Goal: Information Seeking & Learning: Check status

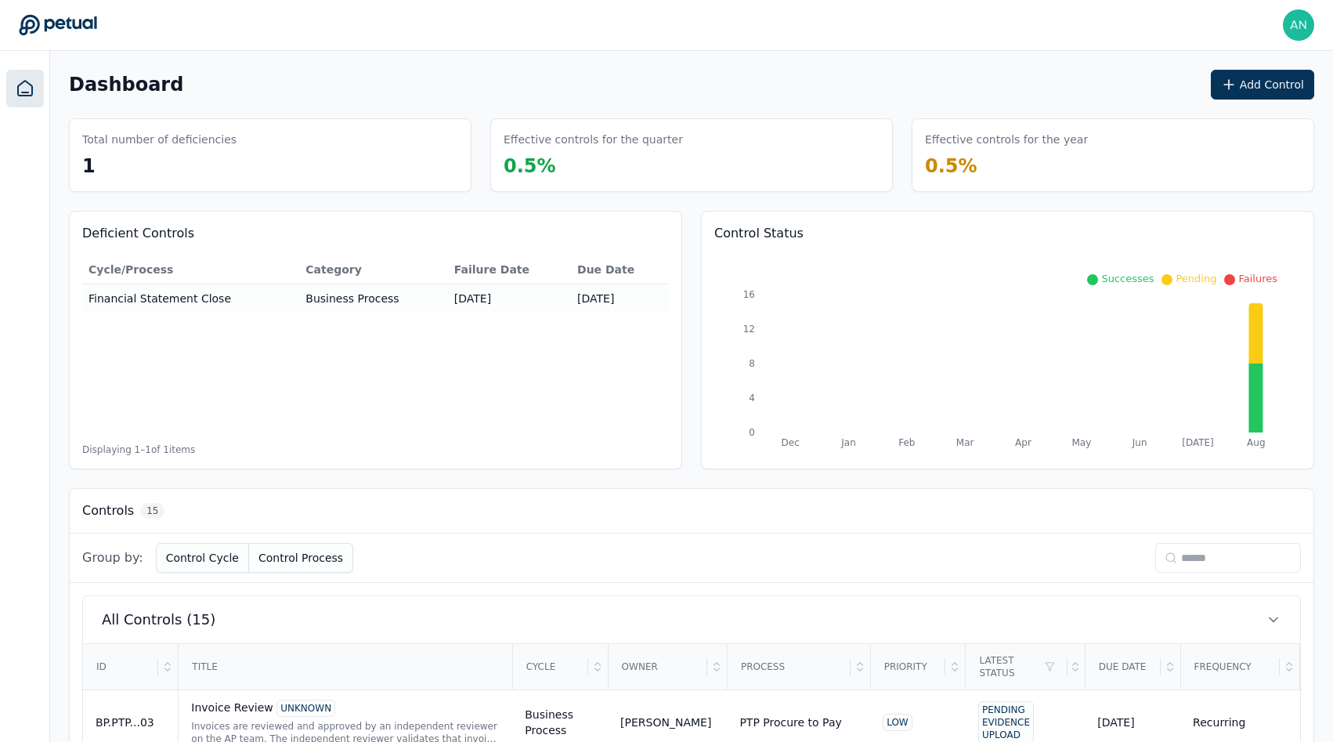
scroll to position [987, 0]
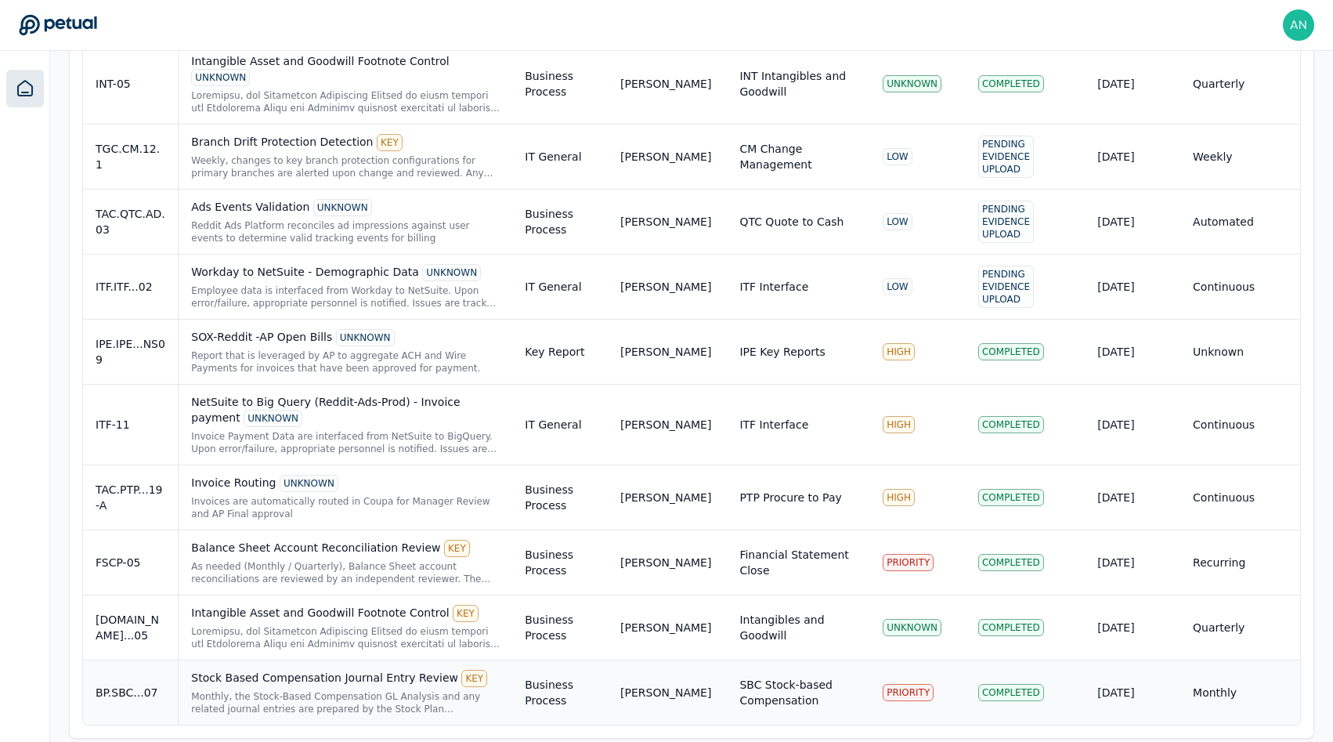
click at [357, 670] on div "Stock Based Compensation Journal Entry Review KEY" at bounding box center [345, 678] width 309 height 17
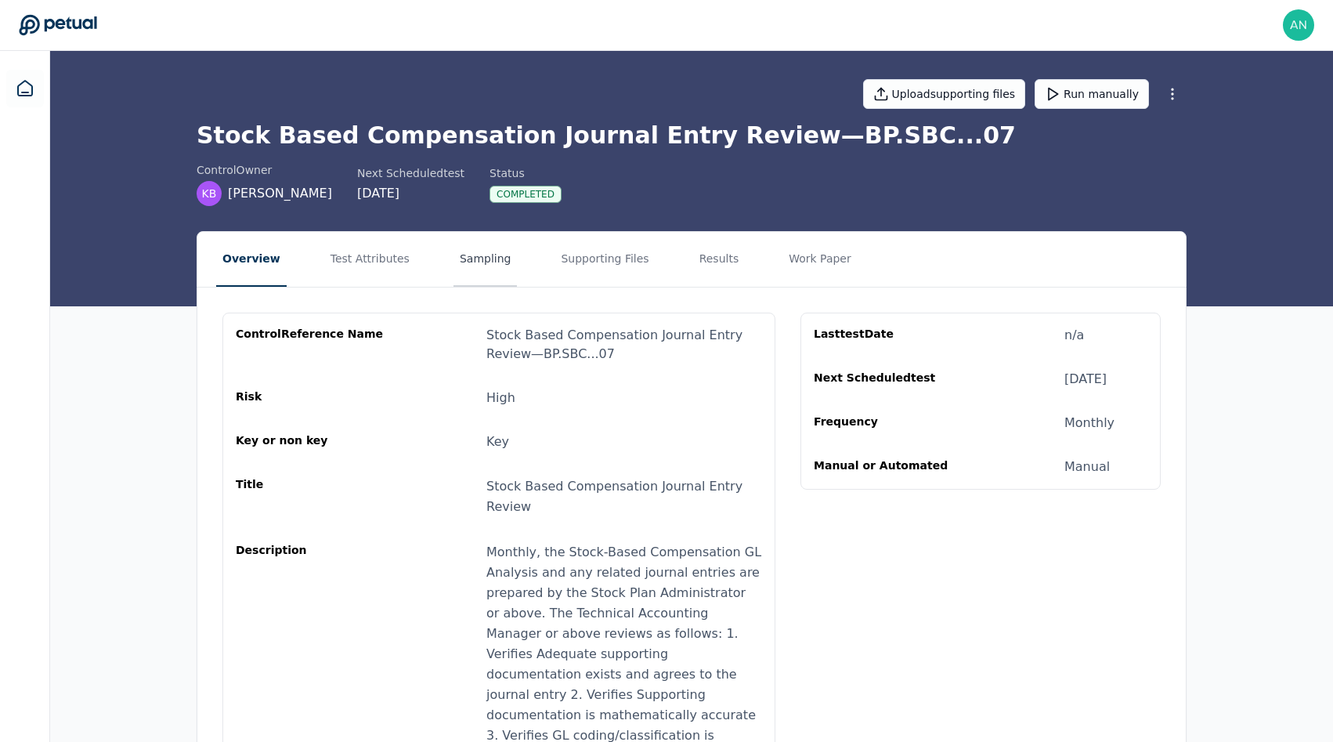
click at [453, 270] on button "Sampling" at bounding box center [485, 259] width 64 height 55
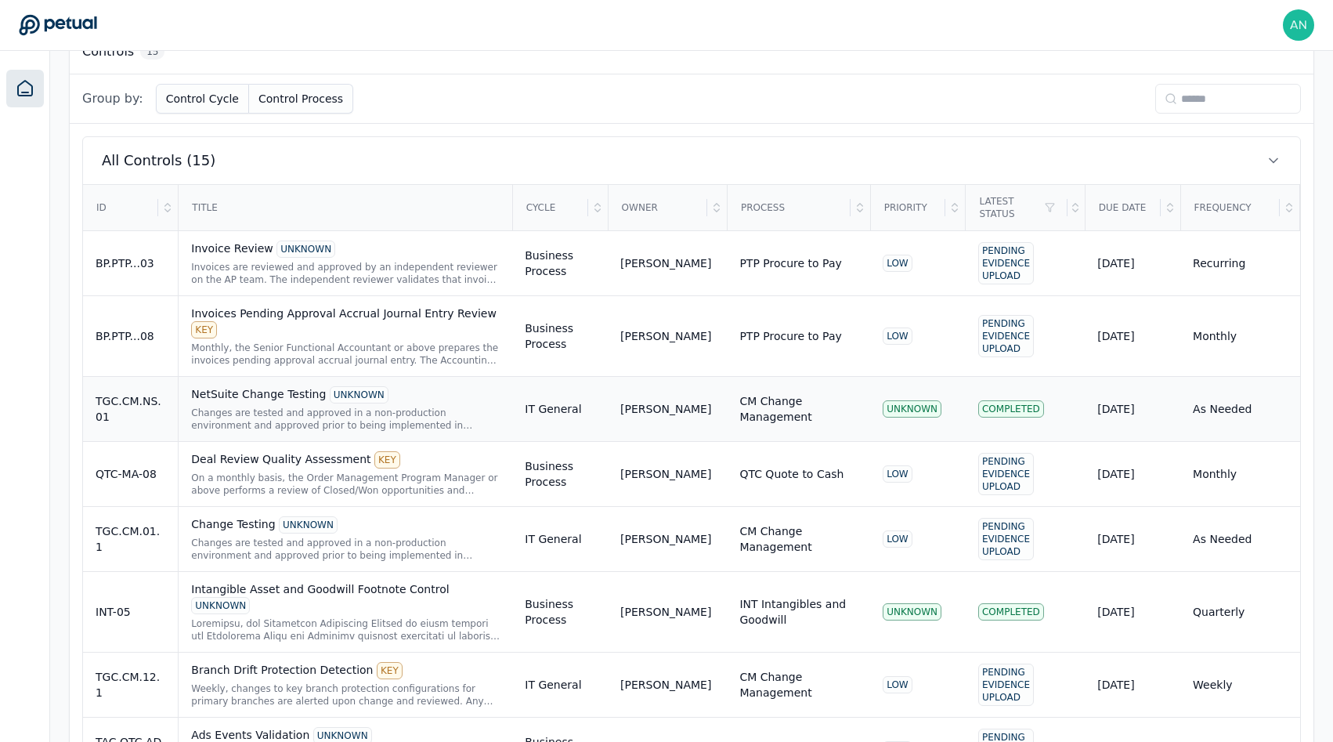
scroll to position [987, 0]
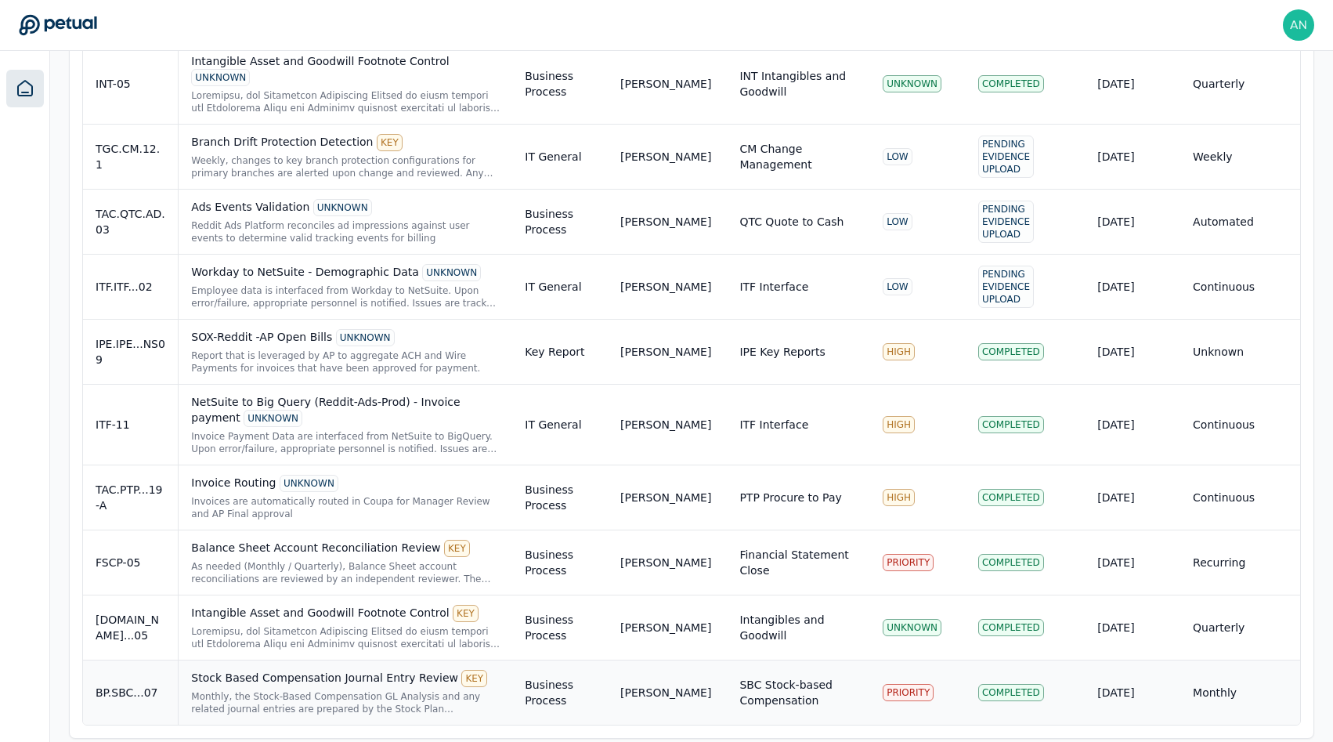
click at [214, 690] on div "Monthly, the Stock-Based Compensation GL Analysis and any related journal entri…" at bounding box center [345, 702] width 309 height 25
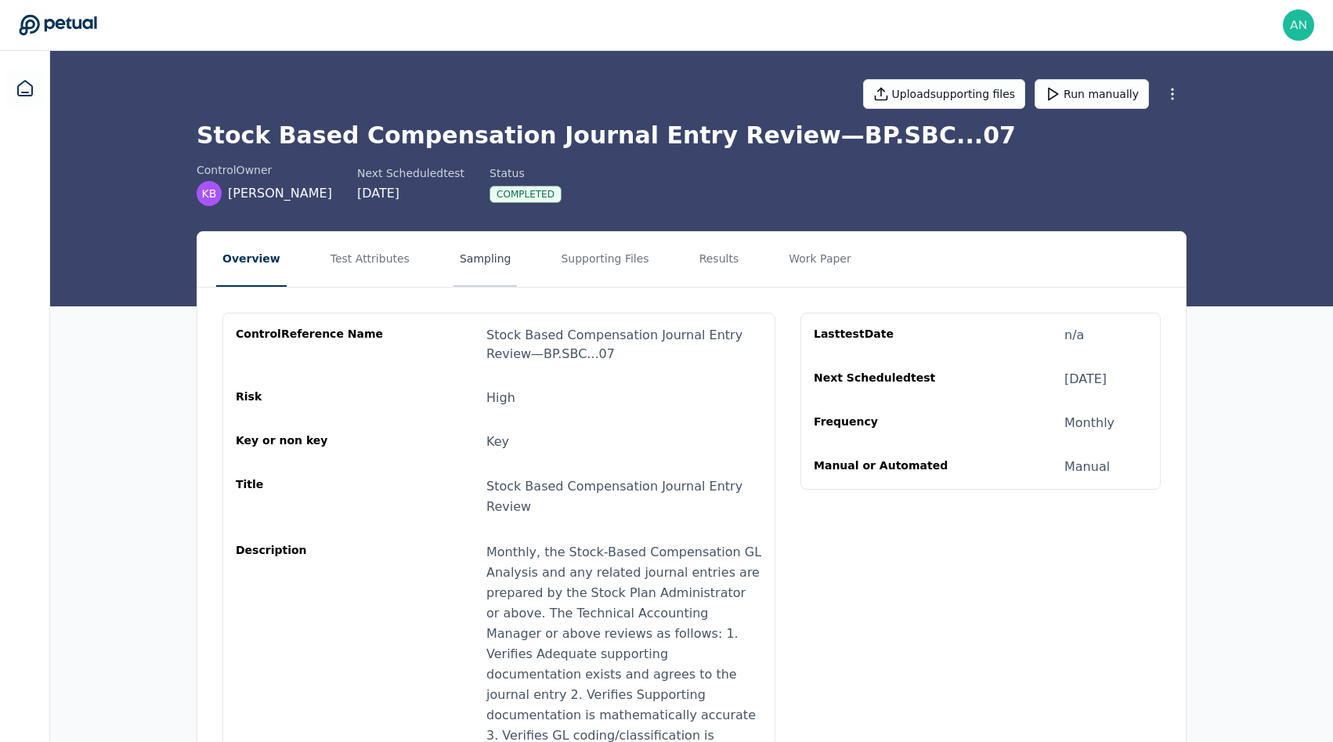
click at [474, 253] on button "Sampling" at bounding box center [485, 259] width 64 height 55
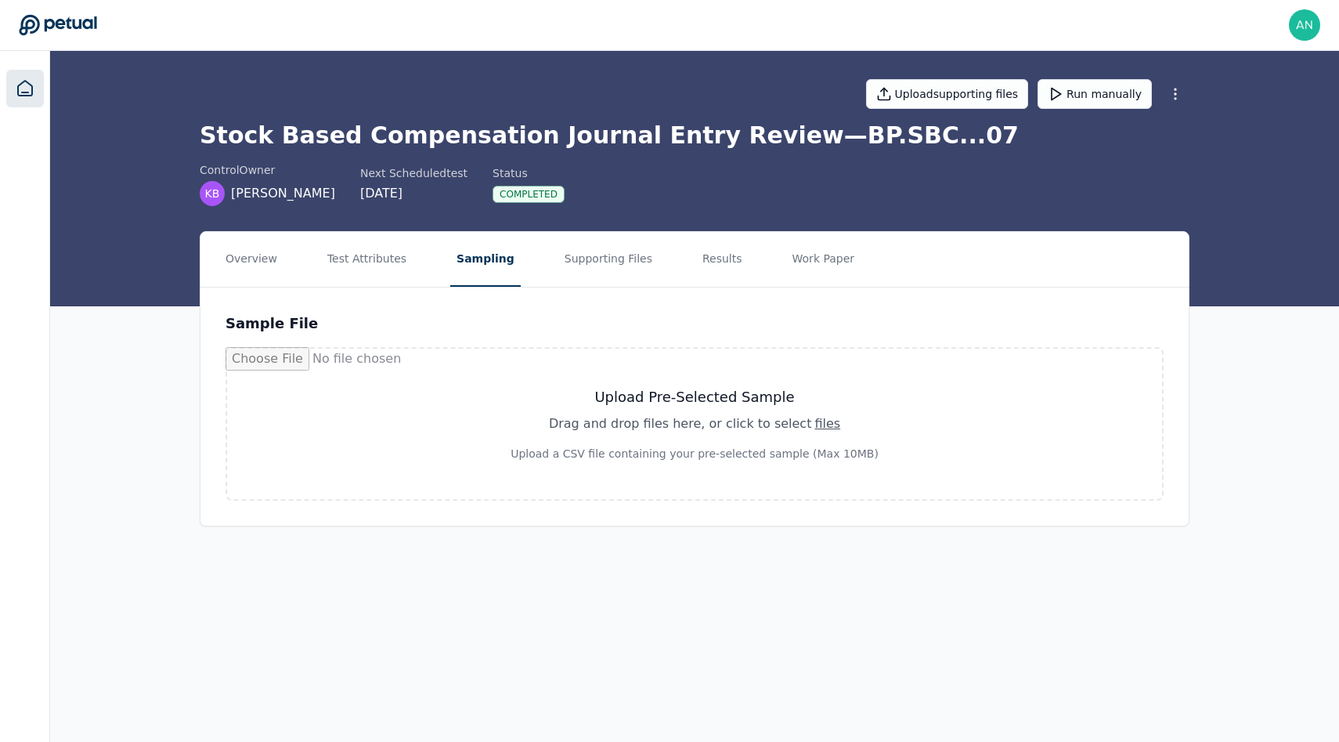
click at [22, 99] on link at bounding box center [25, 89] width 38 height 38
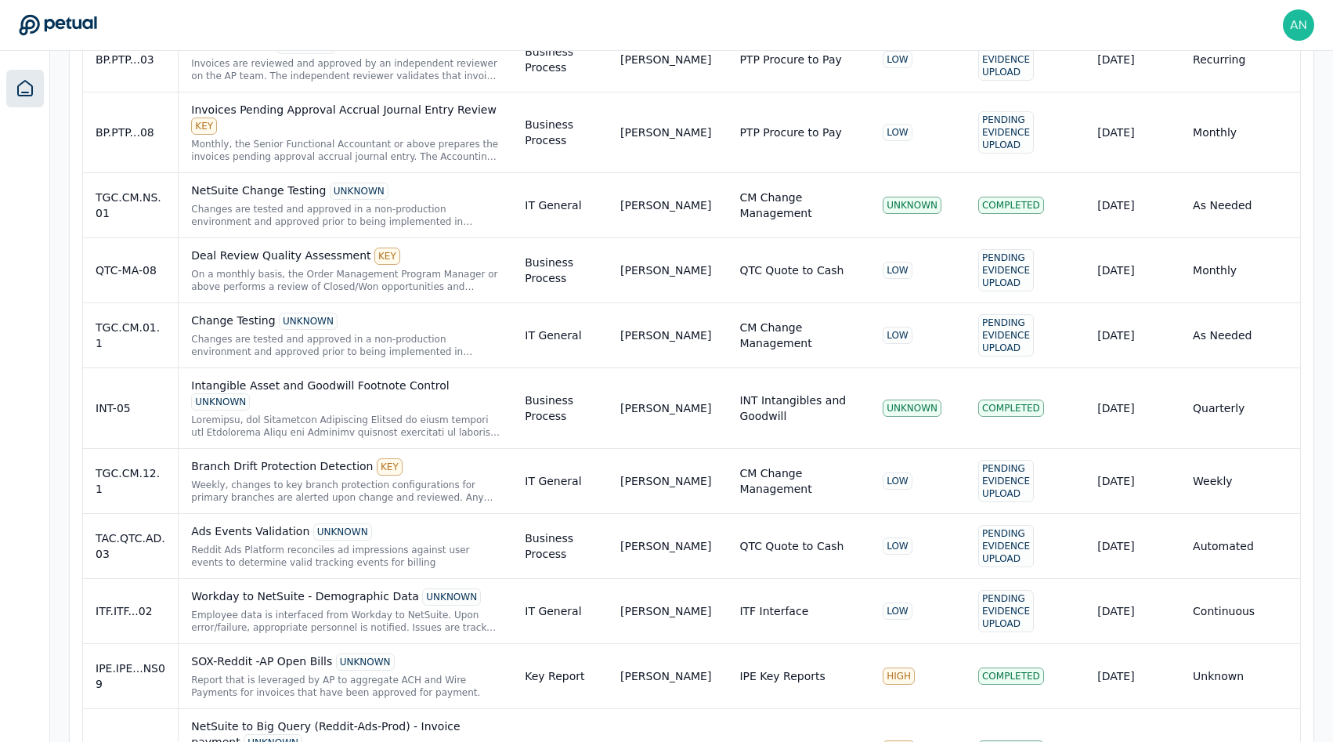
scroll to position [987, 0]
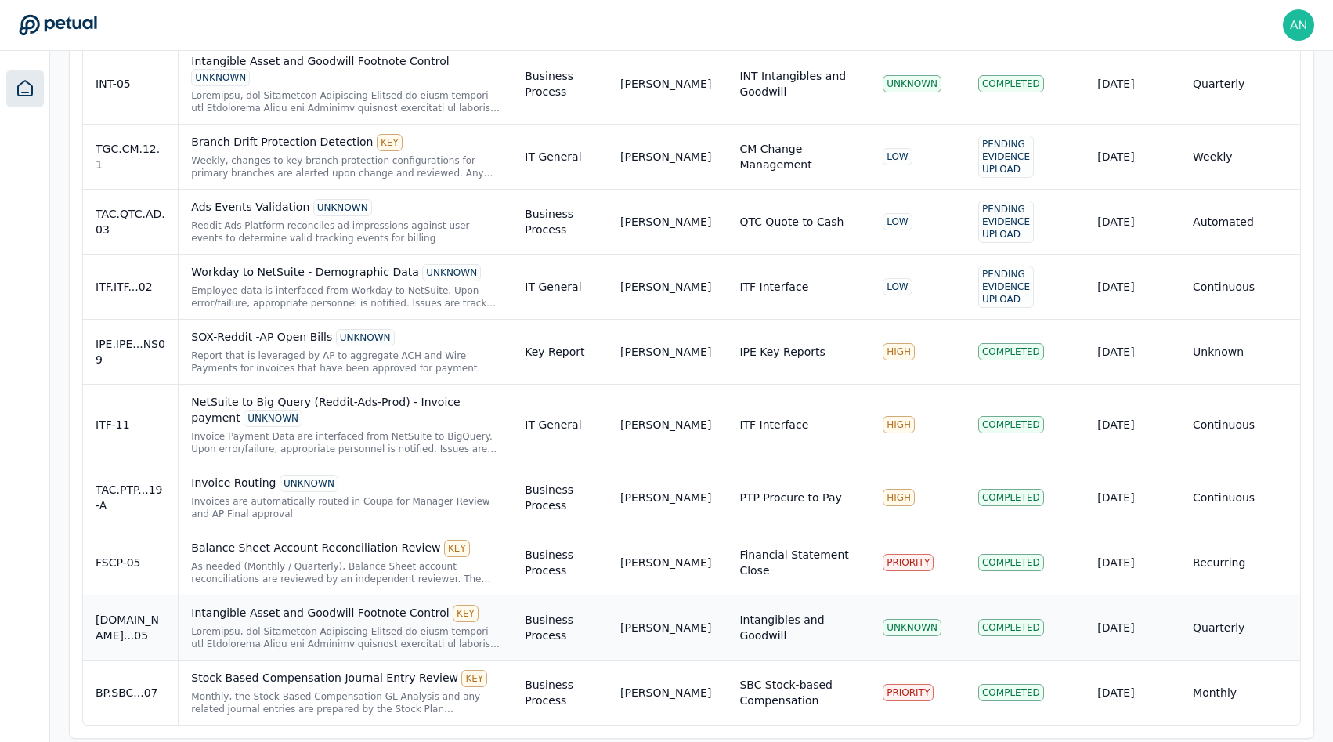
click at [210, 625] on div at bounding box center [345, 637] width 309 height 25
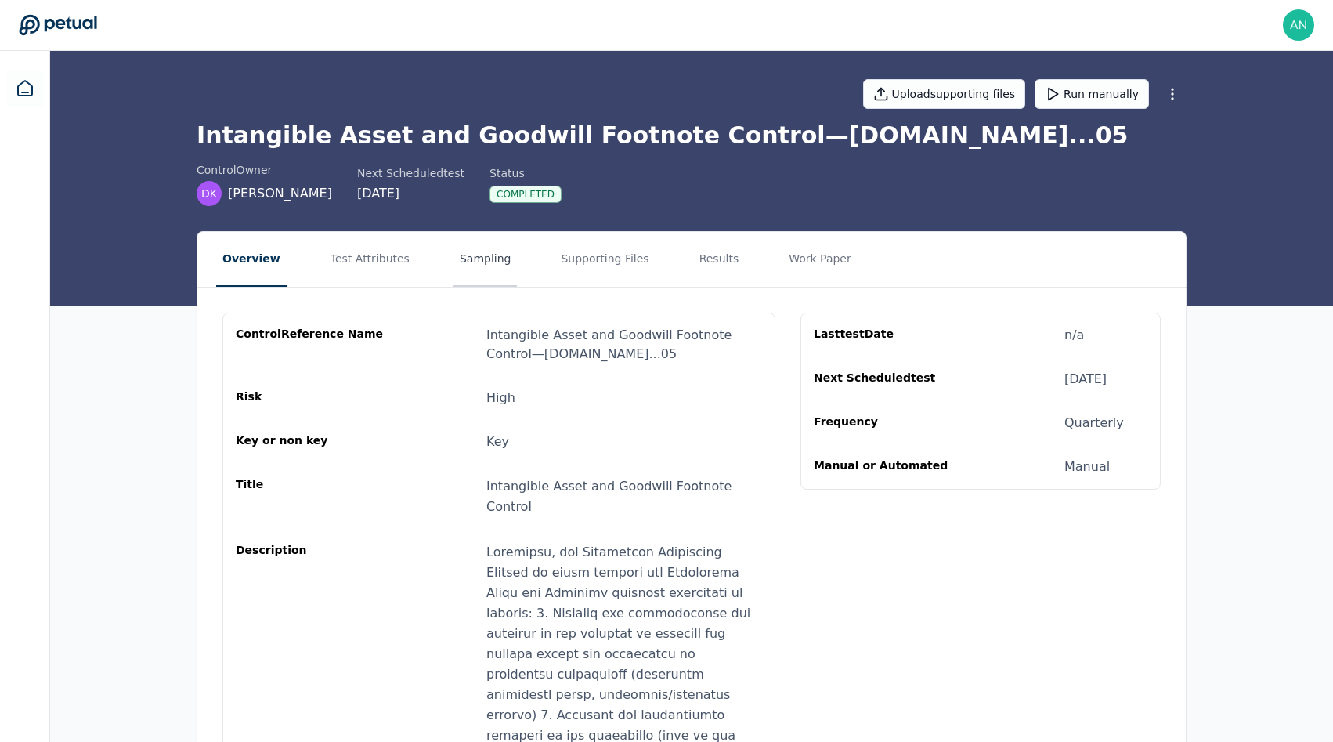
click at [457, 251] on button "Sampling" at bounding box center [485, 259] width 64 height 55
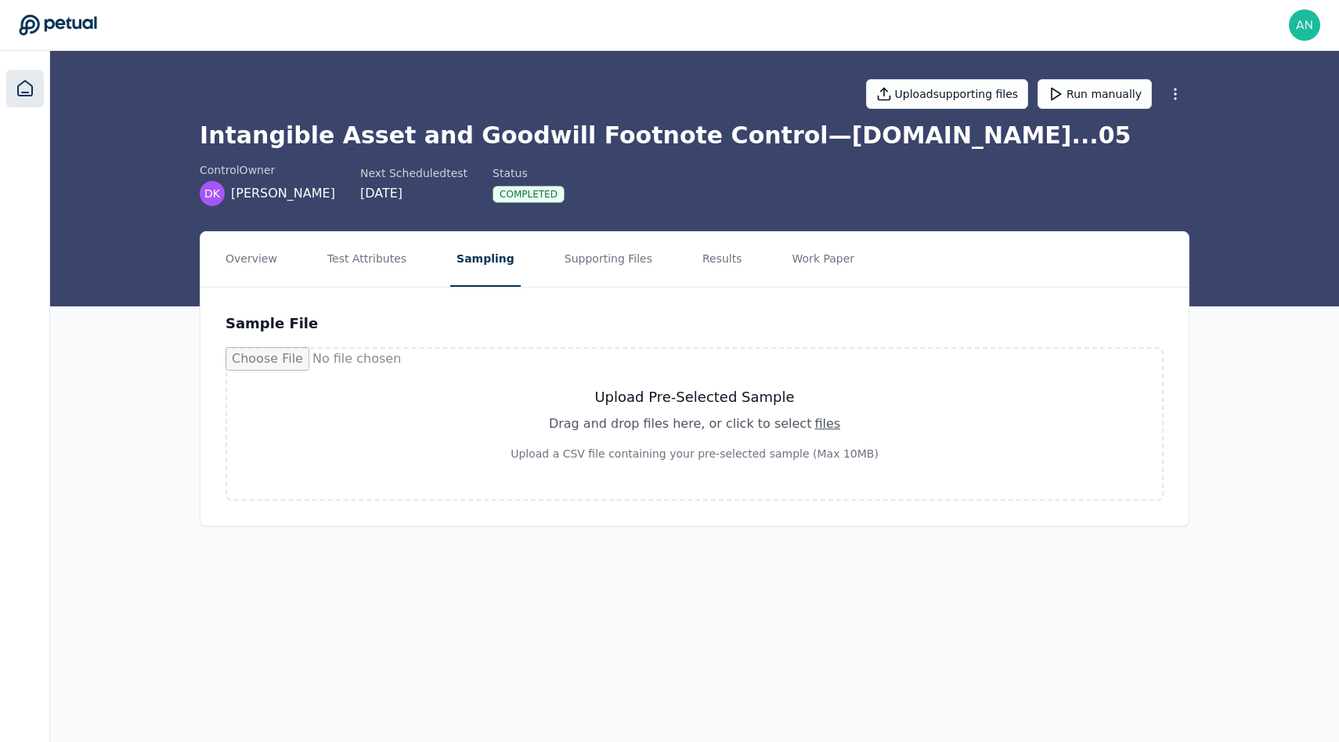
click at [25, 91] on icon at bounding box center [25, 88] width 19 height 19
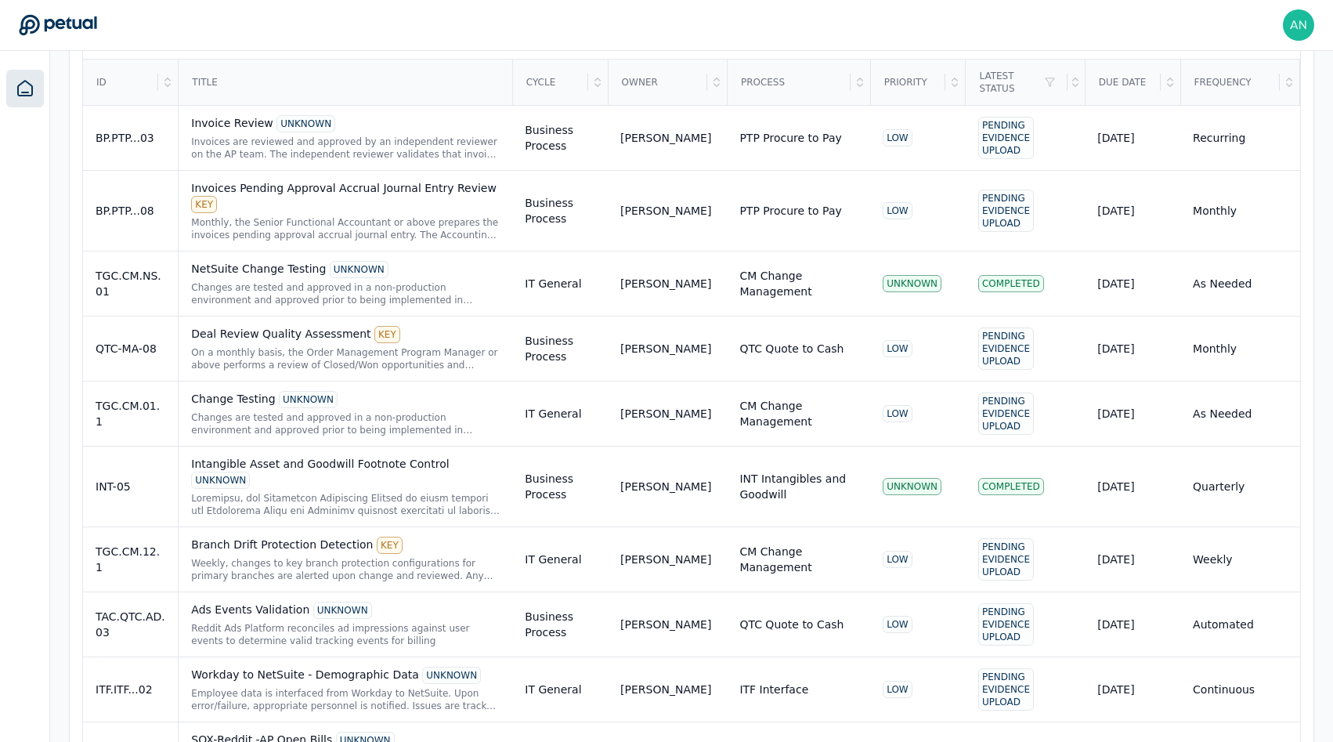
scroll to position [987, 0]
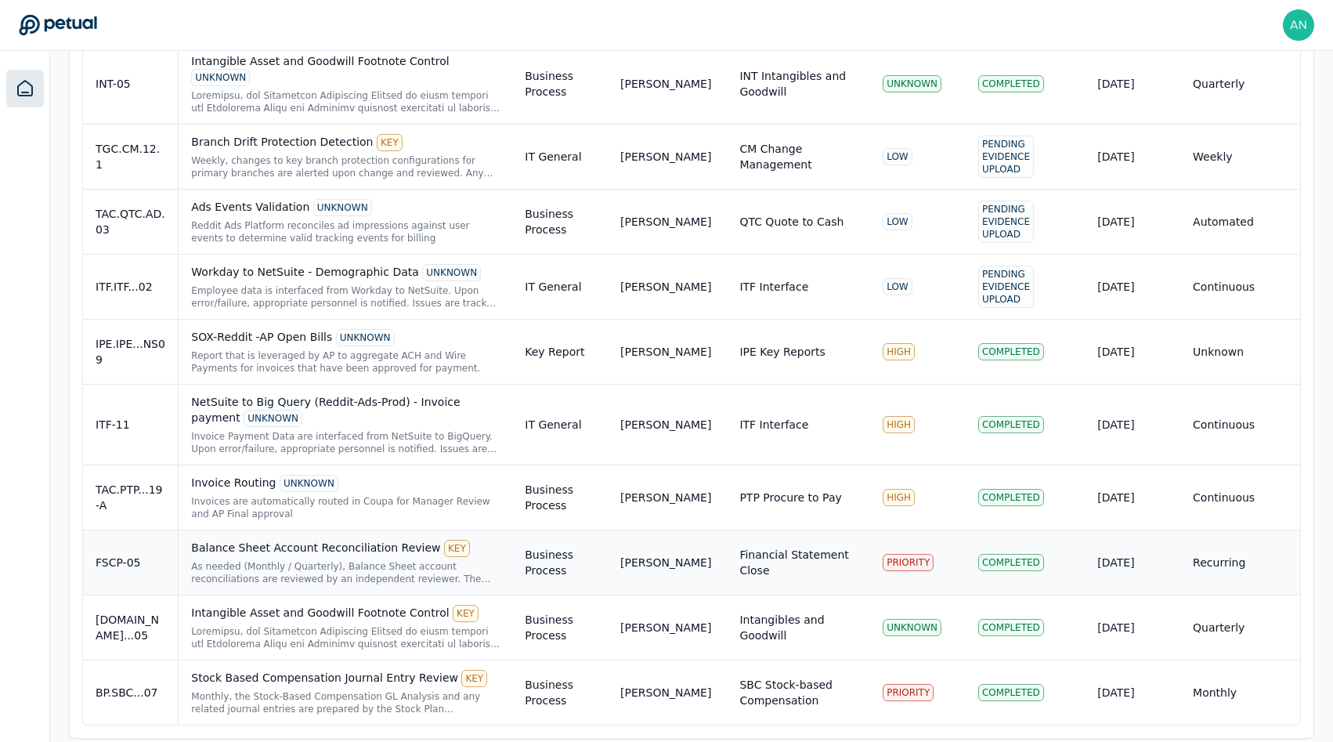
click at [164, 554] on div "FSCP-05" at bounding box center [131, 562] width 70 height 16
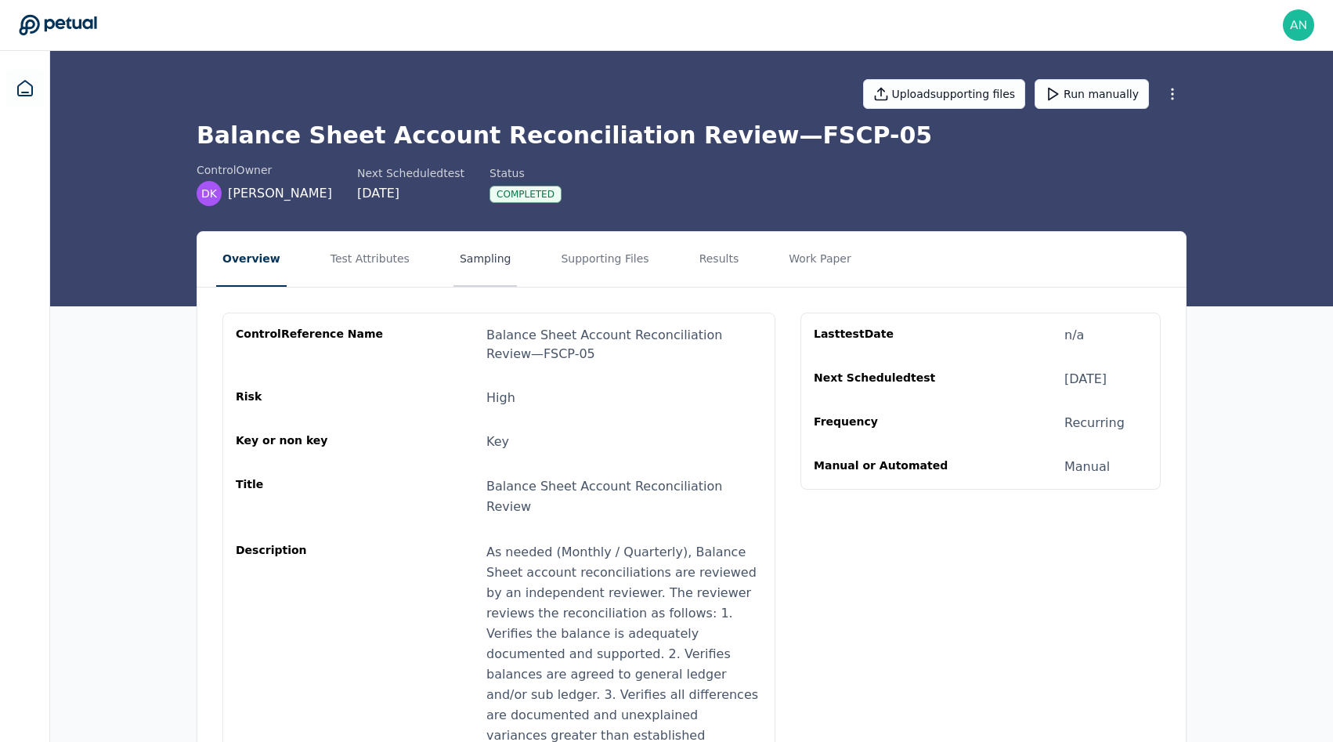
click at [461, 245] on button "Sampling" at bounding box center [485, 259] width 64 height 55
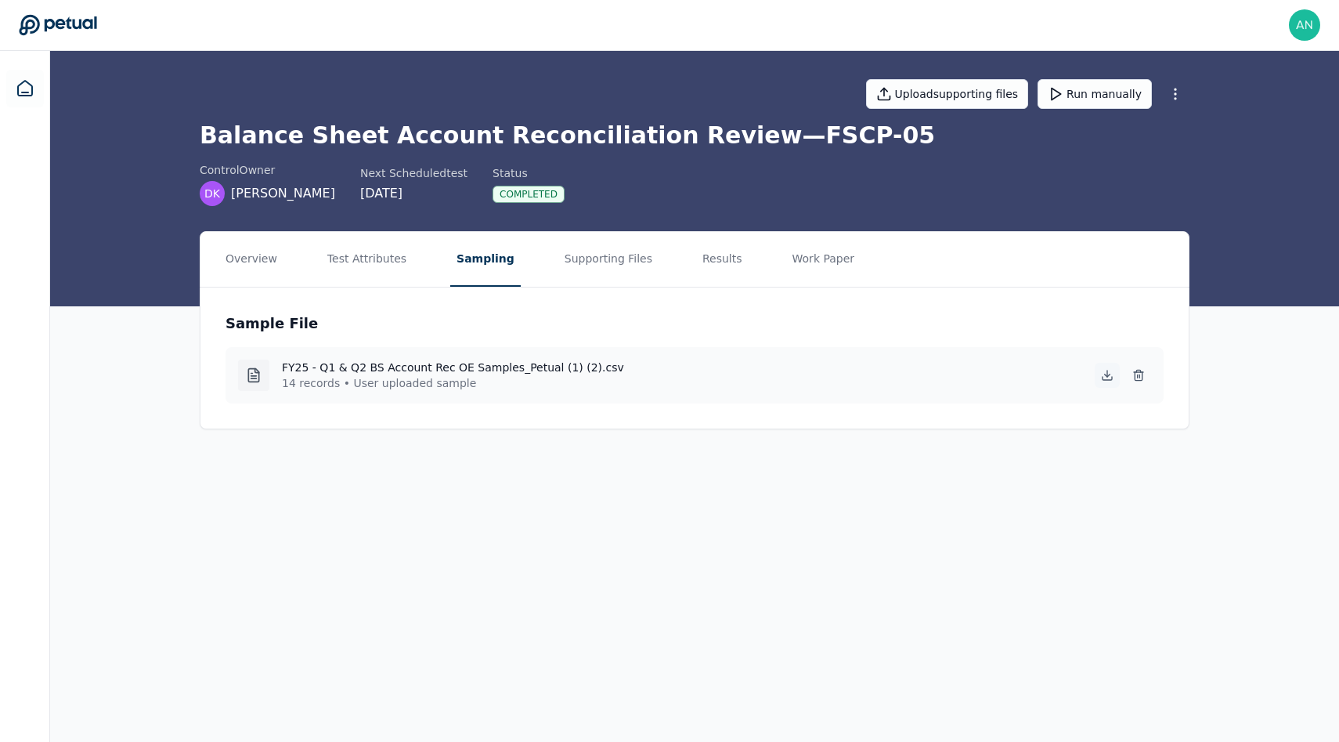
click at [1112, 376] on icon at bounding box center [1107, 375] width 13 height 13
click at [33, 94] on icon at bounding box center [25, 88] width 19 height 19
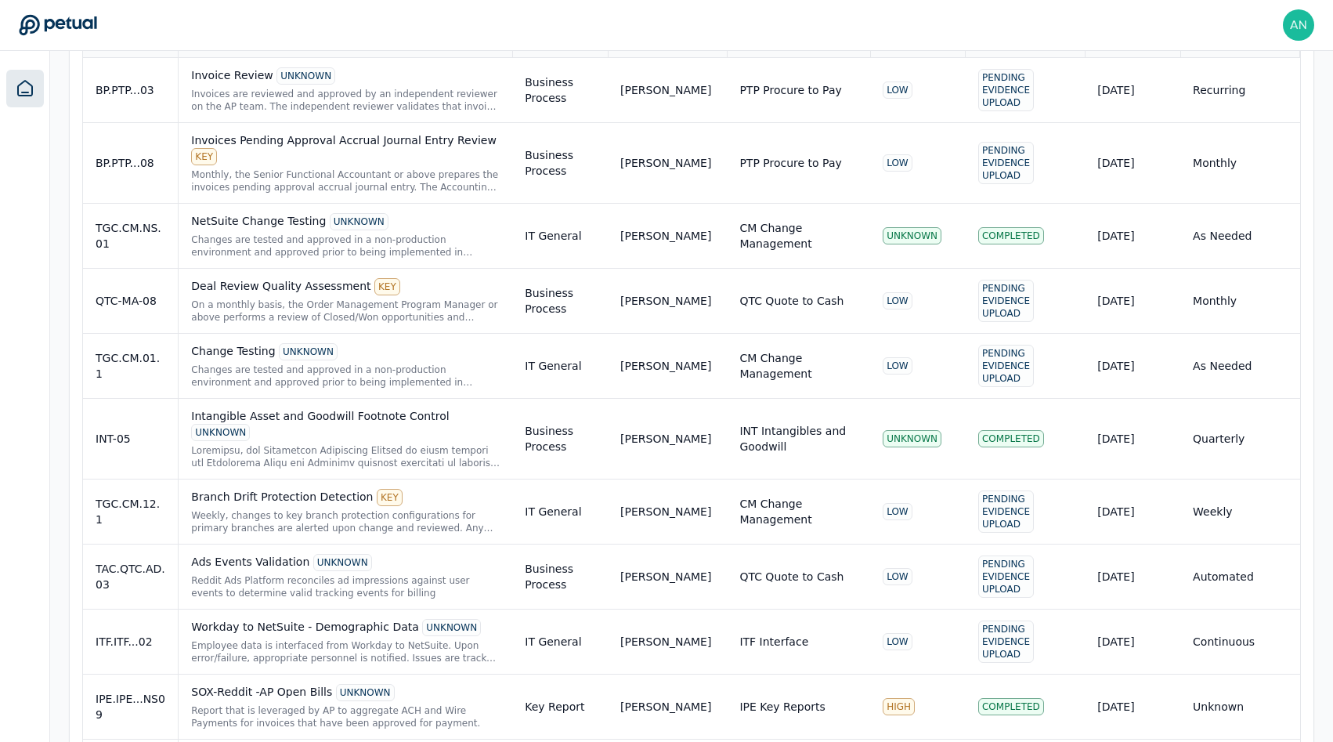
scroll to position [987, 0]
